Goal: Transaction & Acquisition: Book appointment/travel/reservation

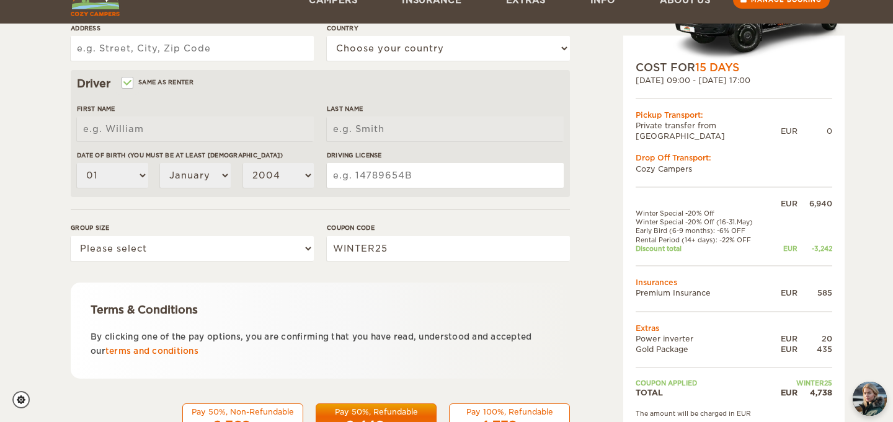
scroll to position [384, 0]
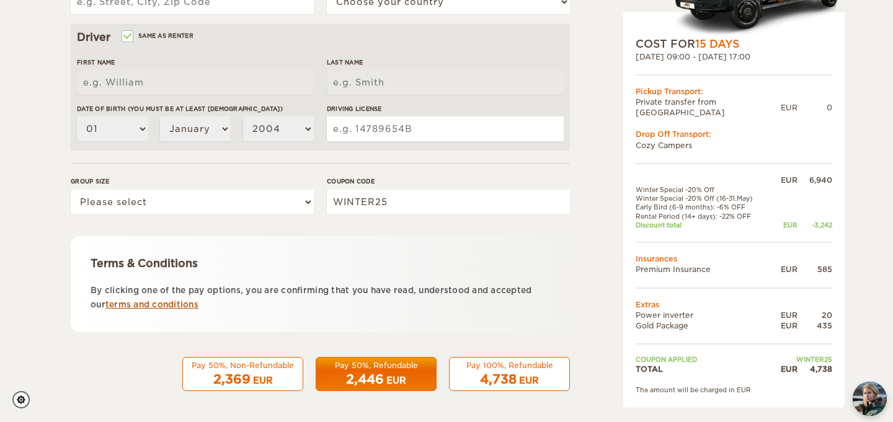
click at [175, 304] on link "terms and conditions" at bounding box center [151, 304] width 93 height 9
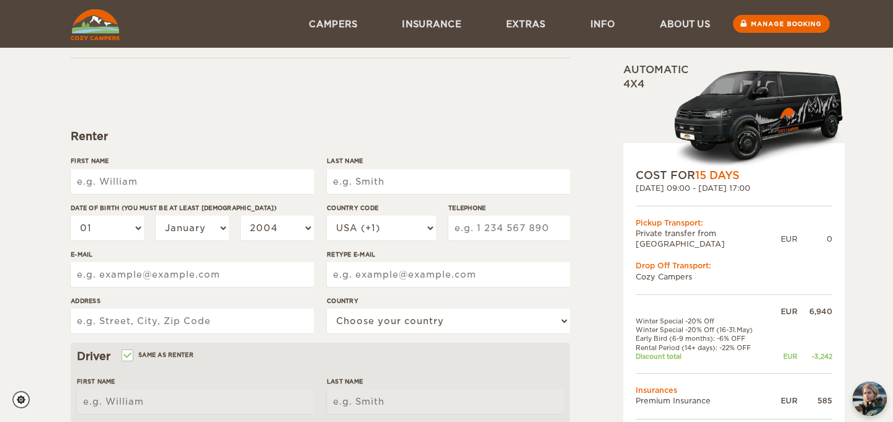
scroll to position [59, 0]
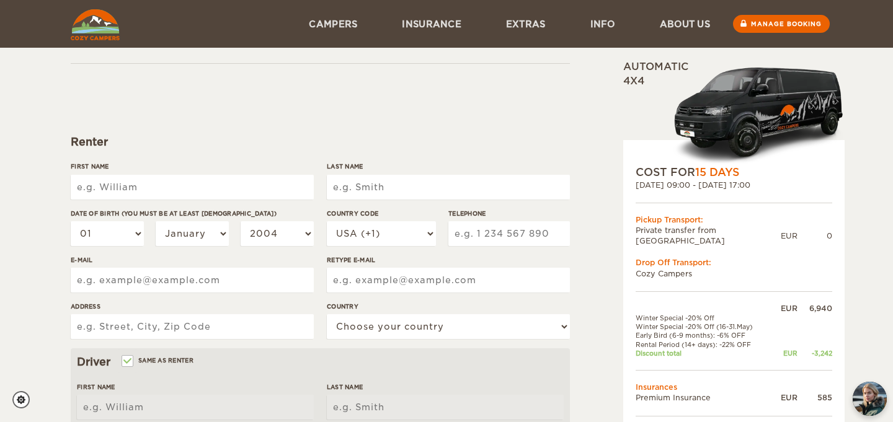
click at [121, 188] on input "First Name" at bounding box center [192, 187] width 243 height 25
type input "Deidre"
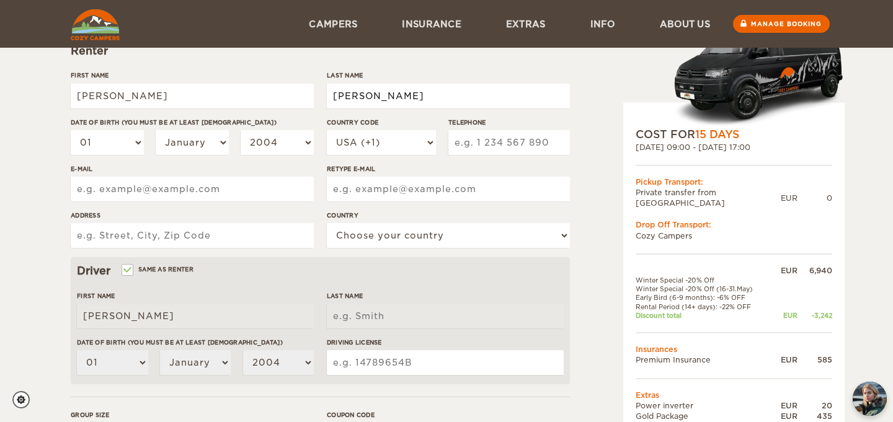
scroll to position [149, 0]
type input "Falck"
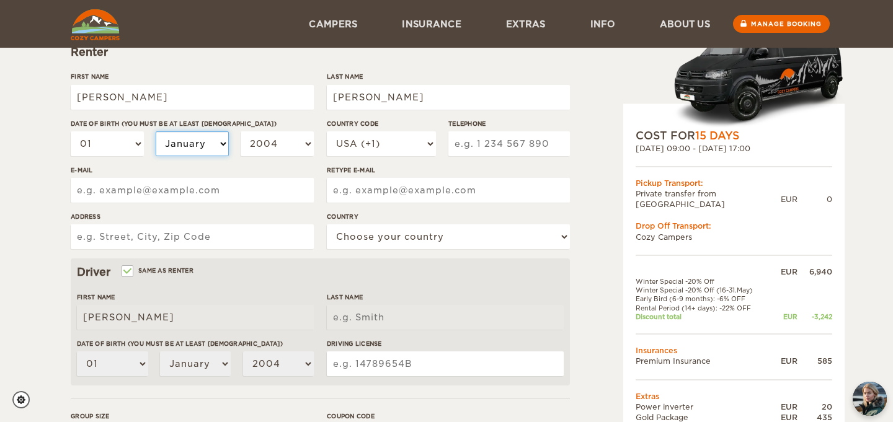
type input "Falck"
click at [223, 142] on select "January February March April May June July August September October November De…" at bounding box center [192, 143] width 73 height 25
select select "02"
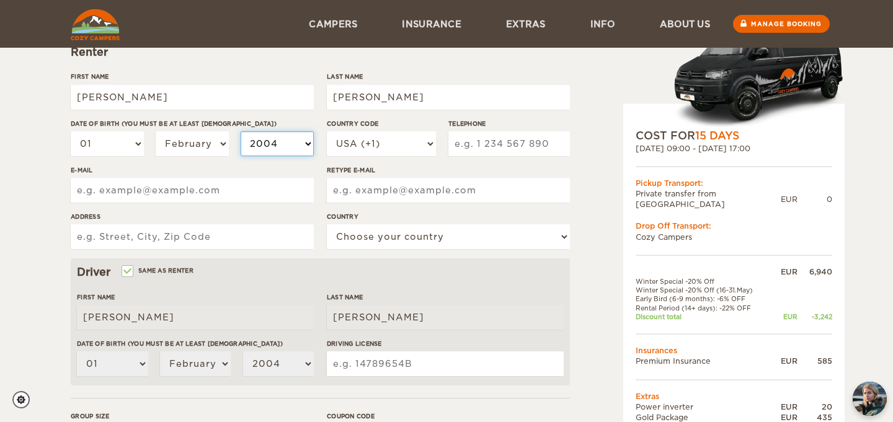
click at [304, 143] on select "2004 2003 2002 2001 2000 1999 1998 1997 1996 1995 1994 1993 1992 1991 1990 1989…" at bounding box center [277, 143] width 73 height 25
select select "1964"
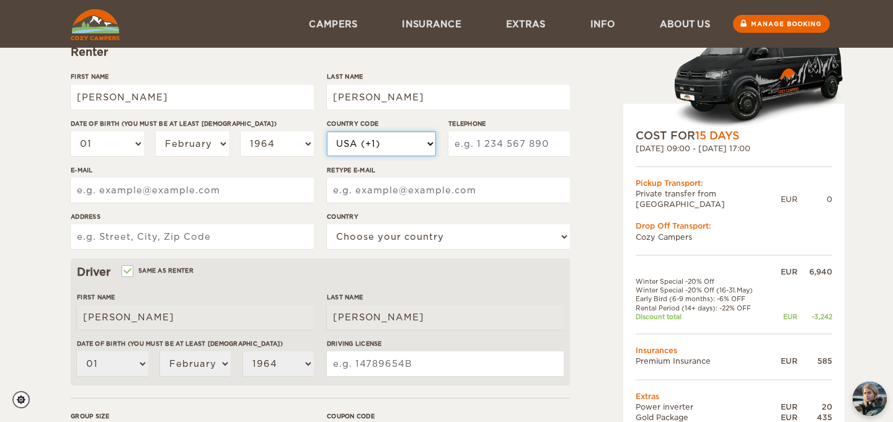
click at [433, 143] on select "USA (+1) UK (+44) Germany (+49) Algeria (+213) Andorra (+376) Angola (+244) Ang…" at bounding box center [381, 143] width 109 height 25
select select "1"
click at [488, 145] on input "Telephone" at bounding box center [508, 143] width 121 height 25
type input "8674454324"
type input "dfalck64@yahoo.ca"
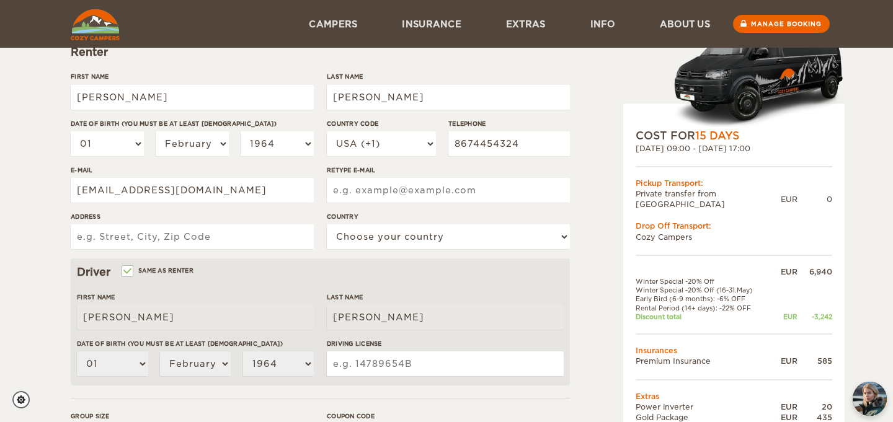
type input "dfalck64@yahoo.ca"
type input "8-3502 McDonald Dr"
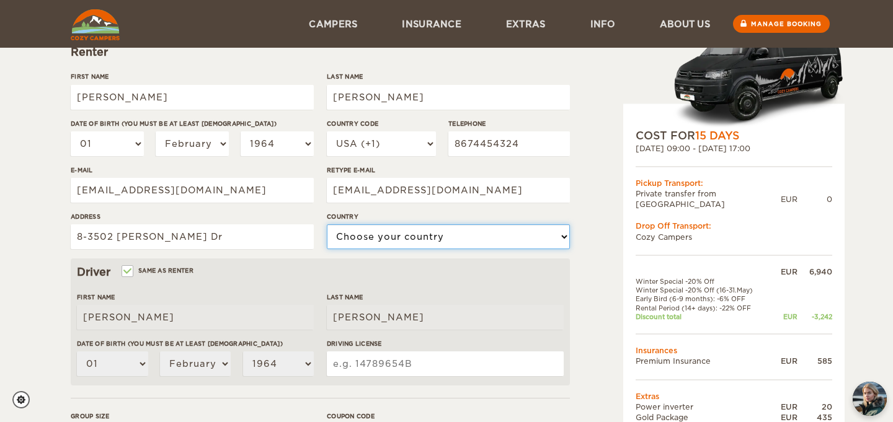
select select "38"
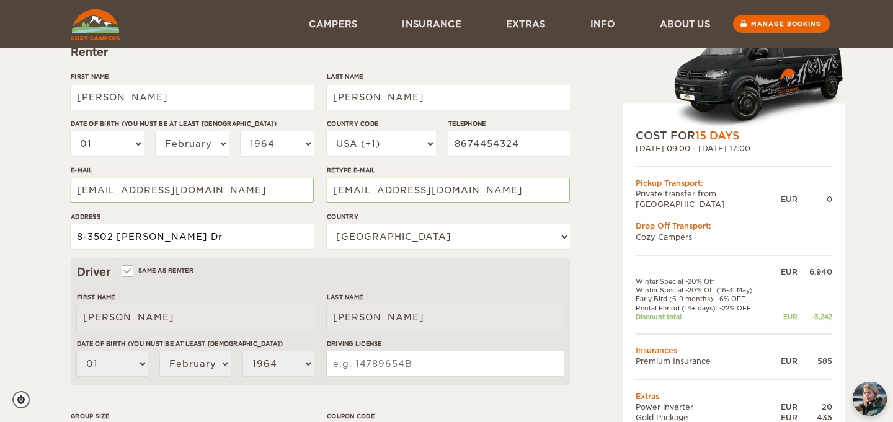
click at [211, 238] on input "8-3502 McDonald Dr" at bounding box center [192, 236] width 243 height 25
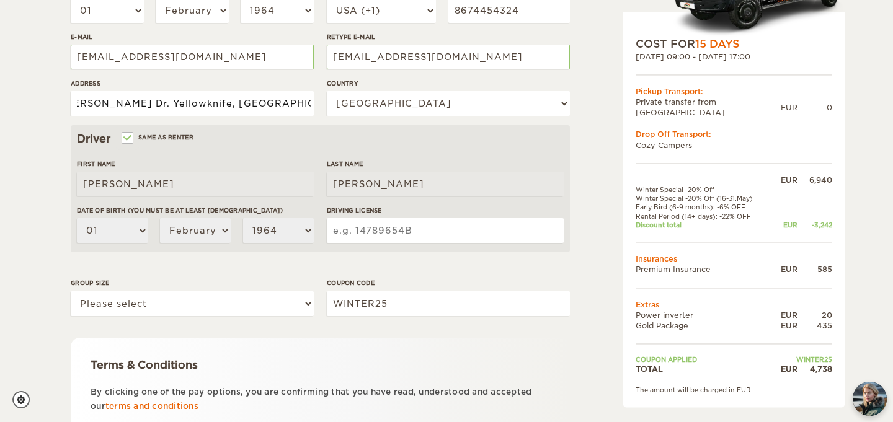
scroll to position [0, 51]
type input "8-3502 McDonald Dr. Yellowknife, Northwest Territories"
click at [356, 229] on input "Driving License" at bounding box center [445, 230] width 237 height 25
type input "11203575"
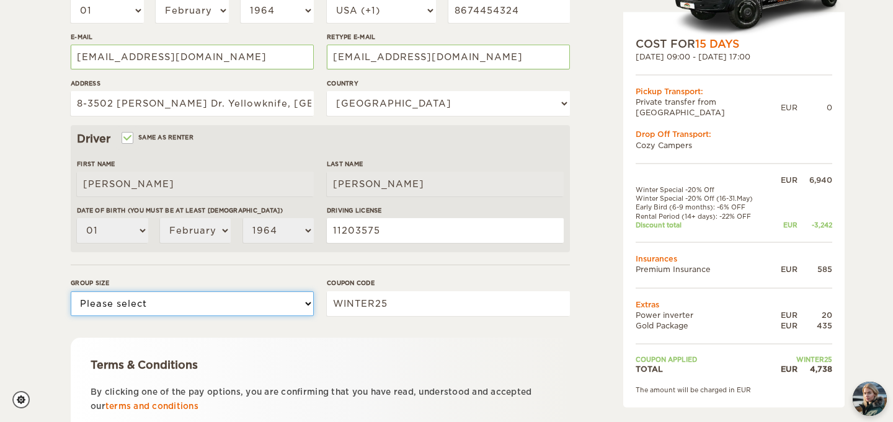
click at [306, 301] on select "Please select 1 2 3" at bounding box center [192, 303] width 243 height 25
select select "2"
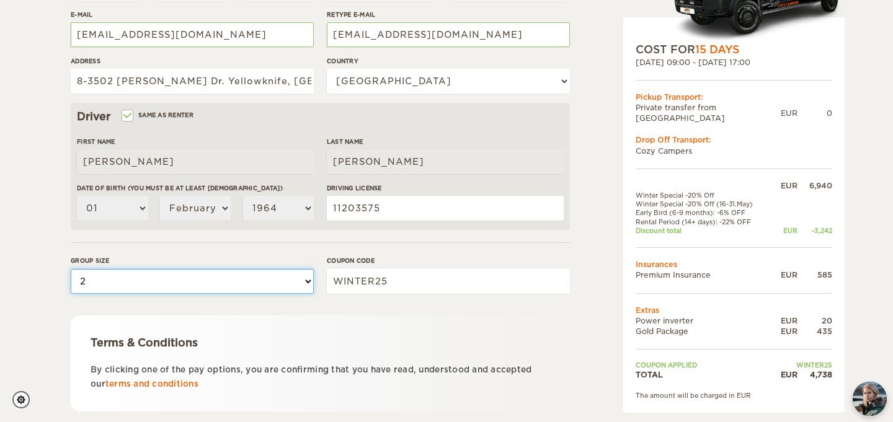
scroll to position [384, 0]
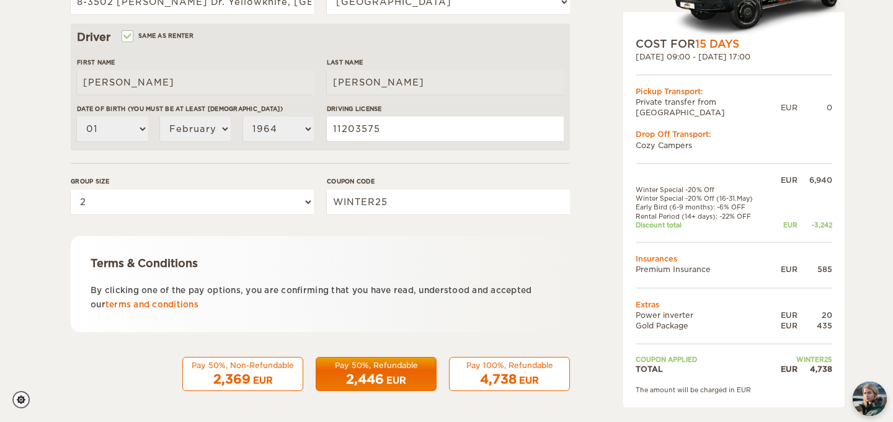
click at [379, 380] on span "2,446" at bounding box center [365, 379] width 38 height 15
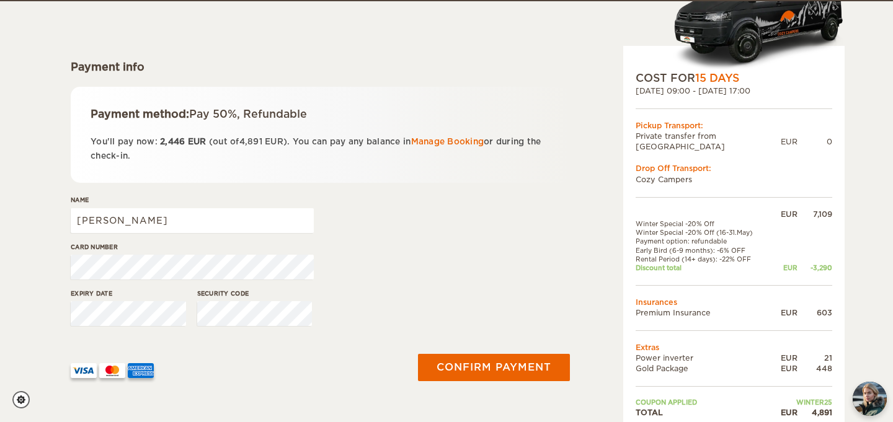
scroll to position [135, 0]
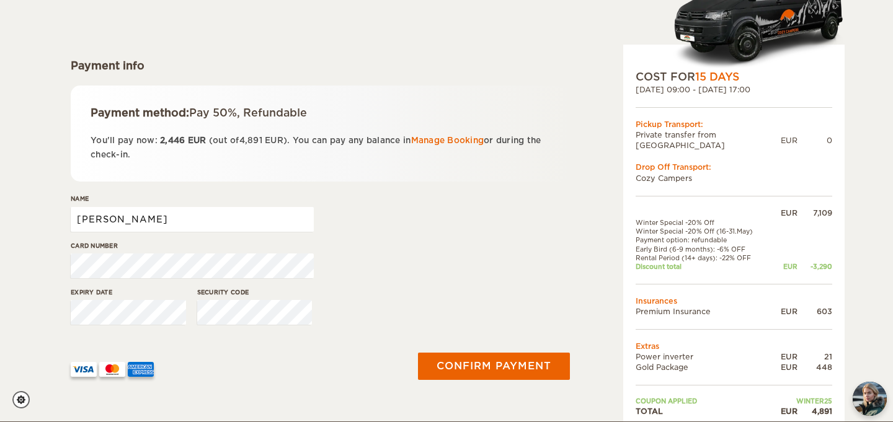
click at [154, 219] on input "Deidre" at bounding box center [192, 219] width 243 height 25
type input "Deidre Falck"
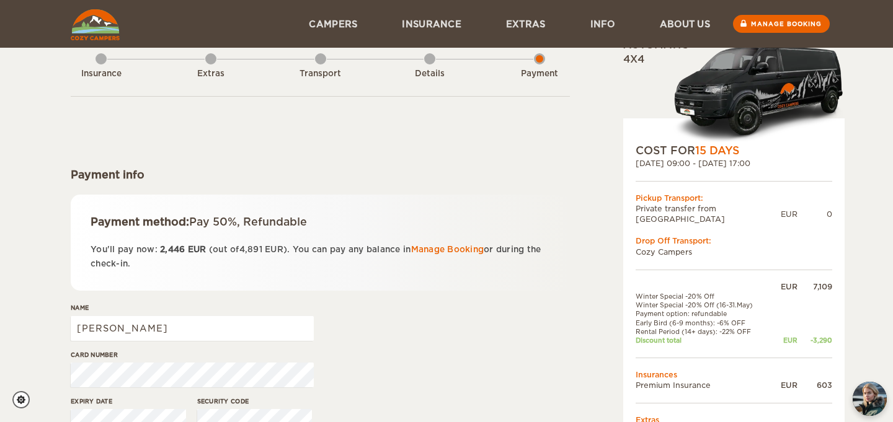
scroll to position [0, 0]
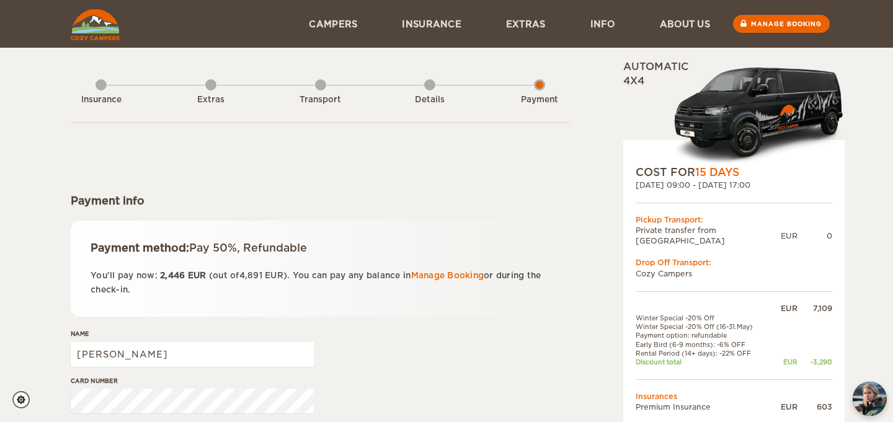
drag, startPoint x: 857, startPoint y: 208, endPoint x: 859, endPoint y: 168, distance: 39.7
click at [859, 168] on div "Expand Collapse Total 4,891 EUR Automatic 4x4 COST FOR 15 Days 05. May 2026 09:…" at bounding box center [446, 278] width 893 height 557
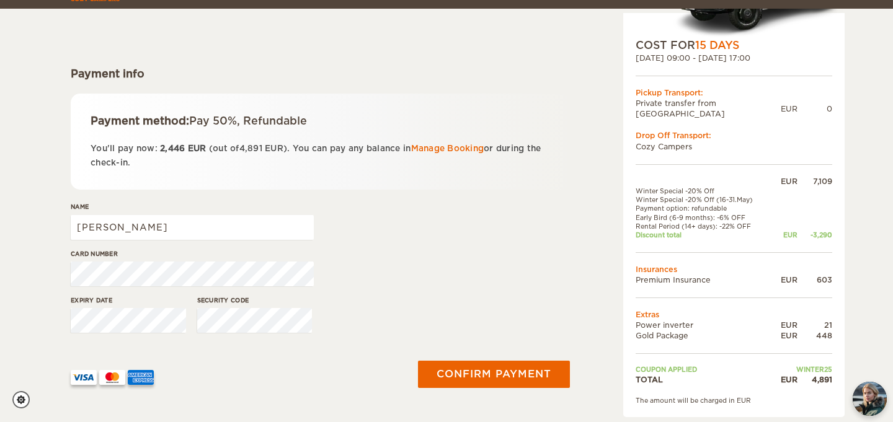
scroll to position [126, 0]
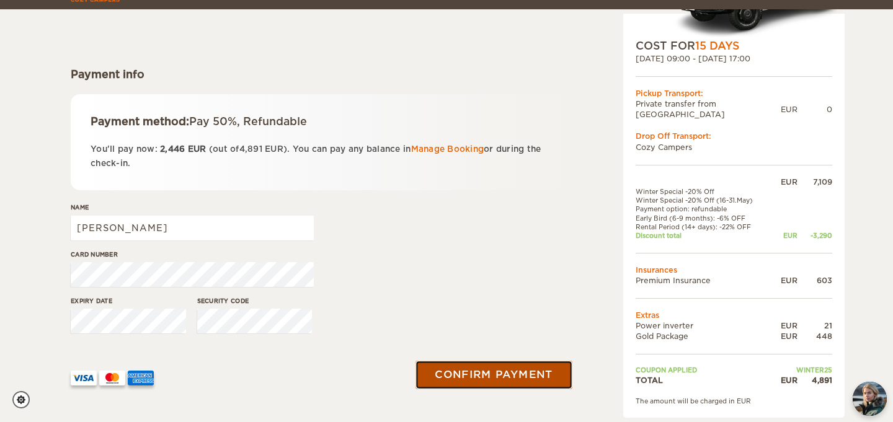
click at [518, 378] on button "Confirm payment" at bounding box center [493, 375] width 156 height 28
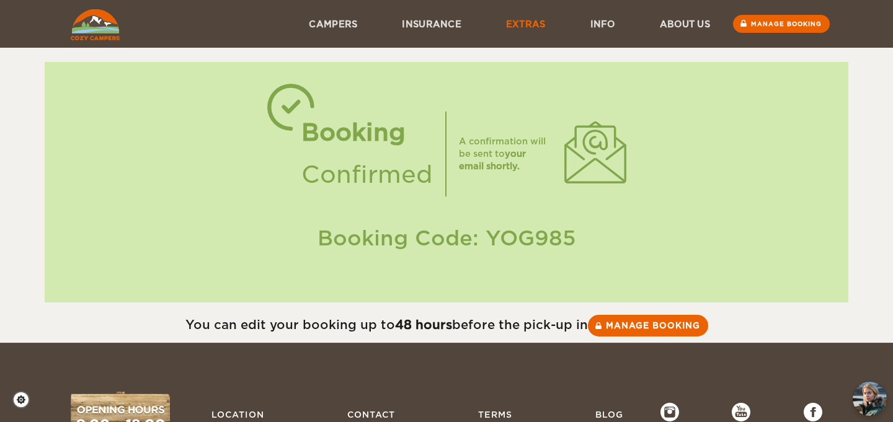
click at [519, 27] on link "Extras" at bounding box center [526, 24] width 84 height 48
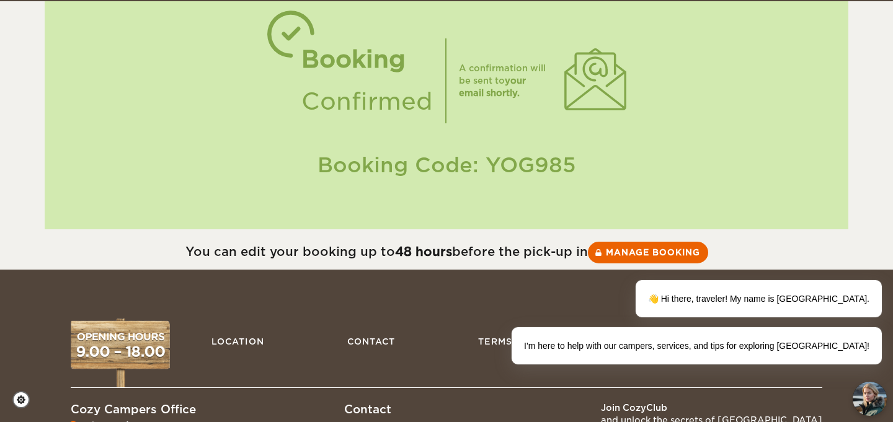
scroll to position [74, 0]
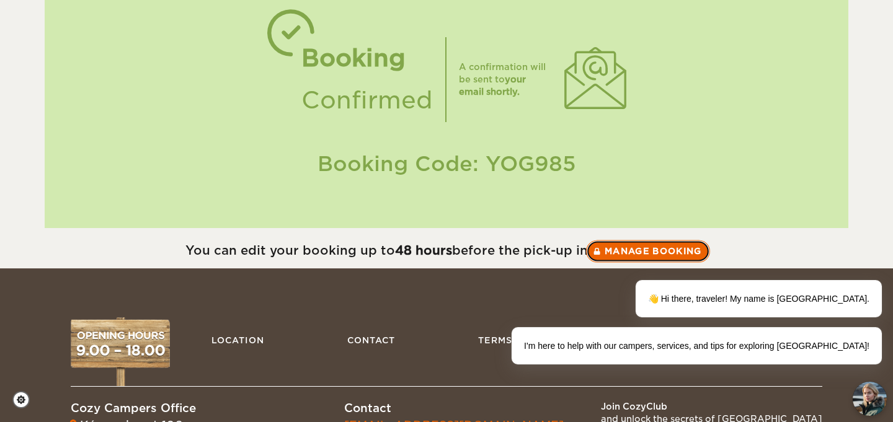
click at [629, 249] on link "Manage booking" at bounding box center [648, 251] width 124 height 22
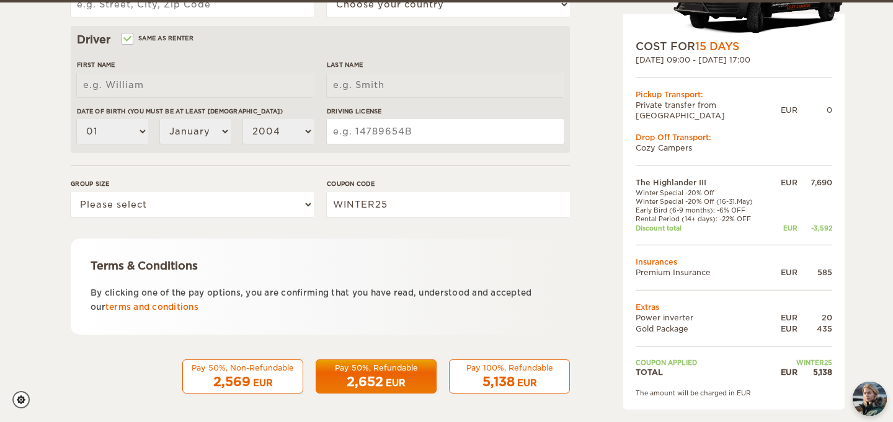
scroll to position [384, 0]
